Goal: Transaction & Acquisition: Purchase product/service

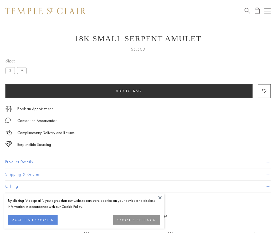
scroll to position [13, 0]
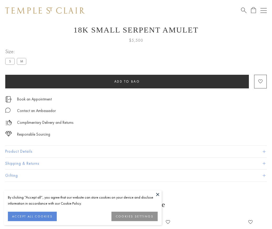
click at [127, 81] on span "Add to bag" at bounding box center [127, 81] width 26 height 4
